Goal: Task Accomplishment & Management: Use online tool/utility

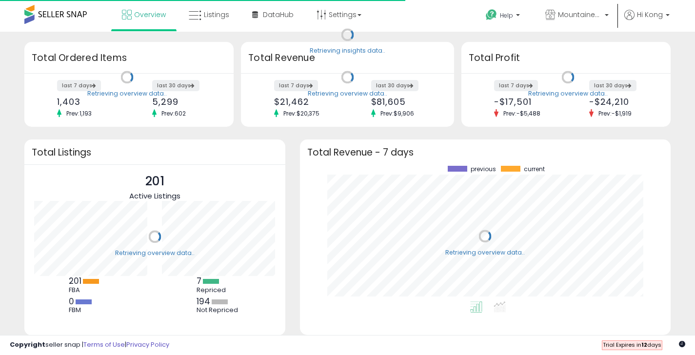
scroll to position [136, 351]
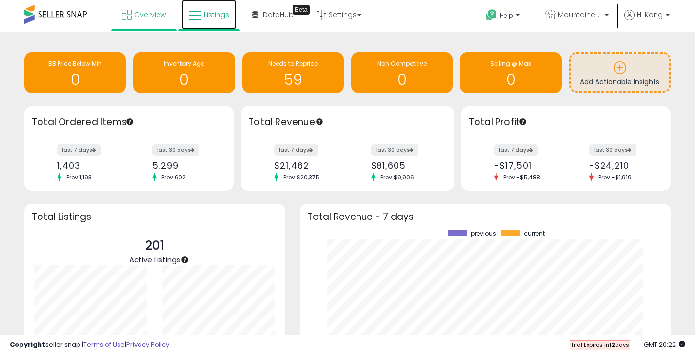
click at [210, 22] on link "Listings" at bounding box center [208, 14] width 55 height 29
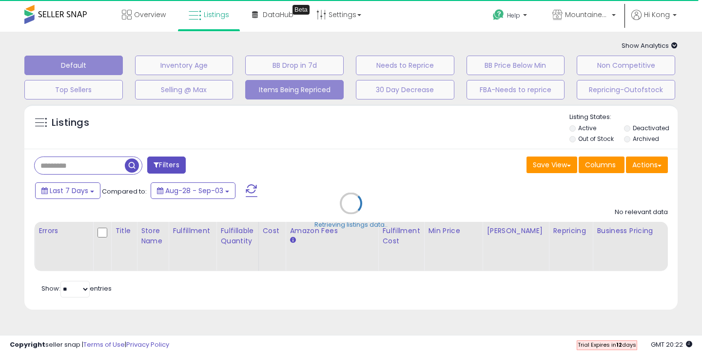
click at [265, 92] on button "Items Being Repriced" at bounding box center [294, 90] width 99 height 20
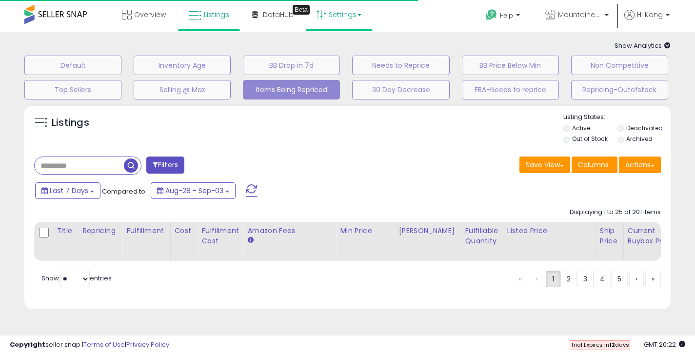
select select "**"
